Goal: Find specific page/section: Find specific page/section

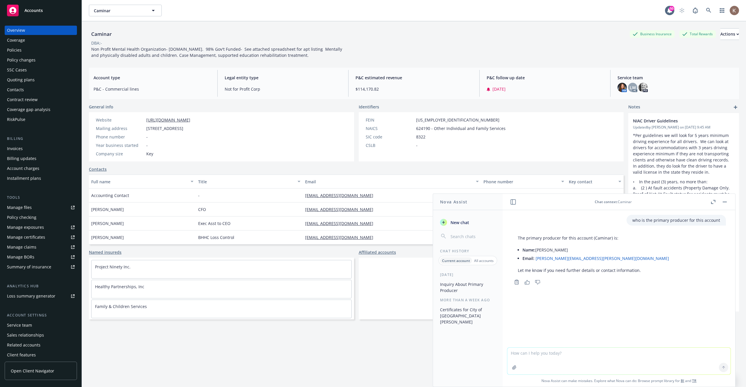
scroll to position [144, 0]
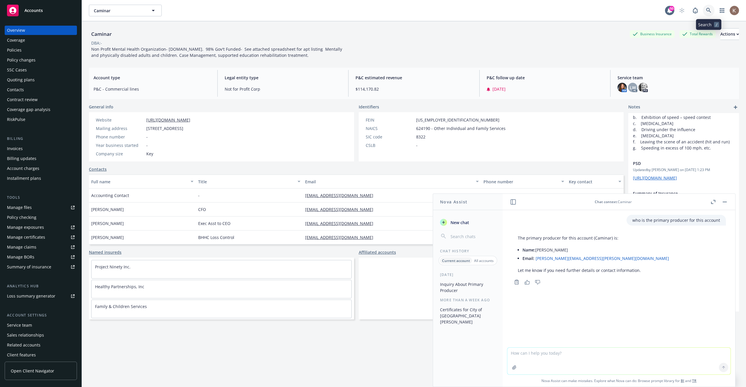
click at [706, 11] on icon at bounding box center [708, 10] width 5 height 5
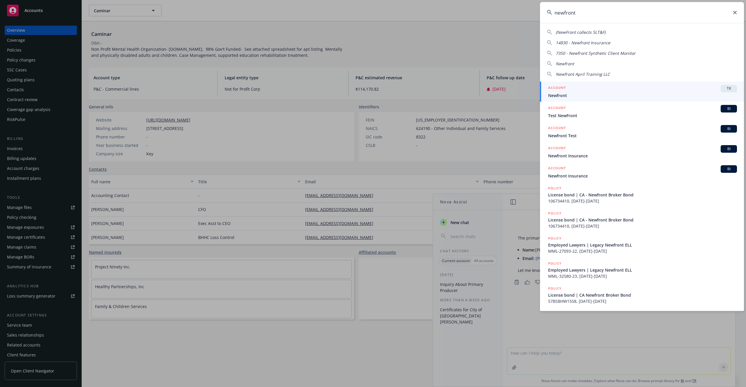
type input "newfront"
click at [628, 91] on div "ACCOUNT TR" at bounding box center [642, 89] width 189 height 8
